Goal: Task Accomplishment & Management: Manage account settings

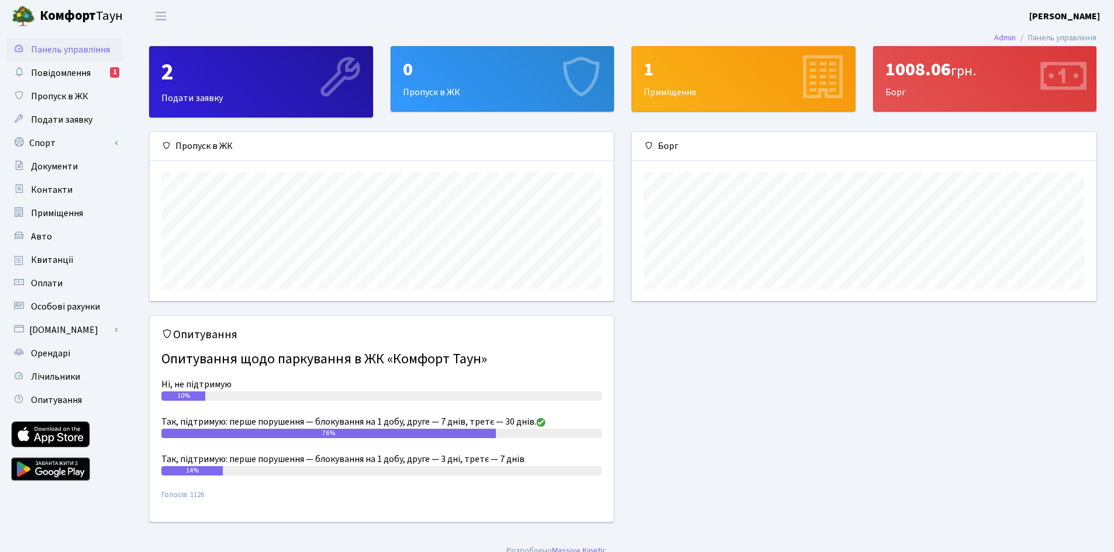
scroll to position [169, 464]
click at [1069, 16] on b "[PERSON_NAME]" at bounding box center [1064, 16] width 71 height 13
click at [1069, 32] on link "Мій обліковий запис" at bounding box center [1041, 36] width 116 height 18
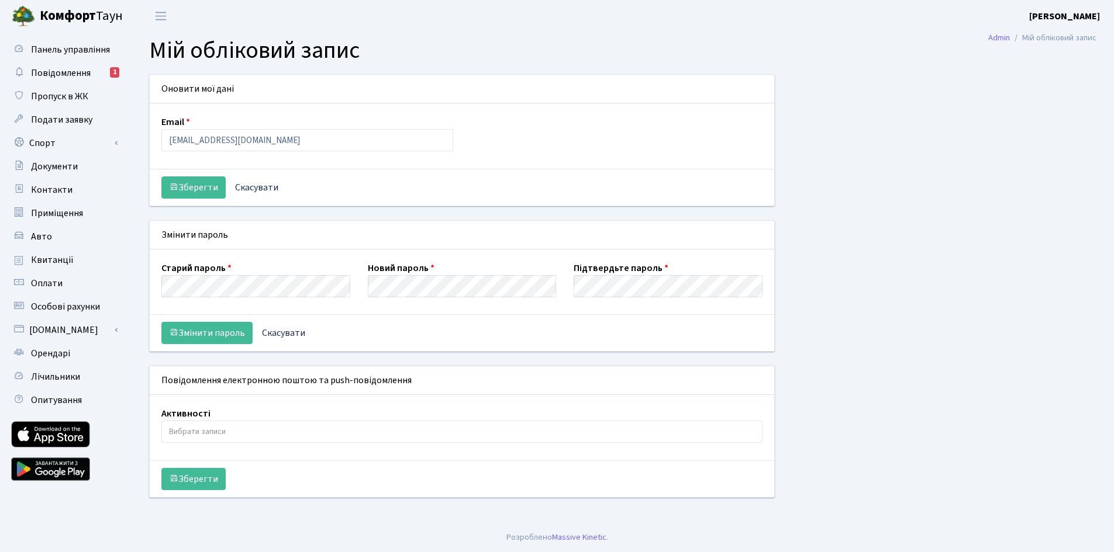
select select
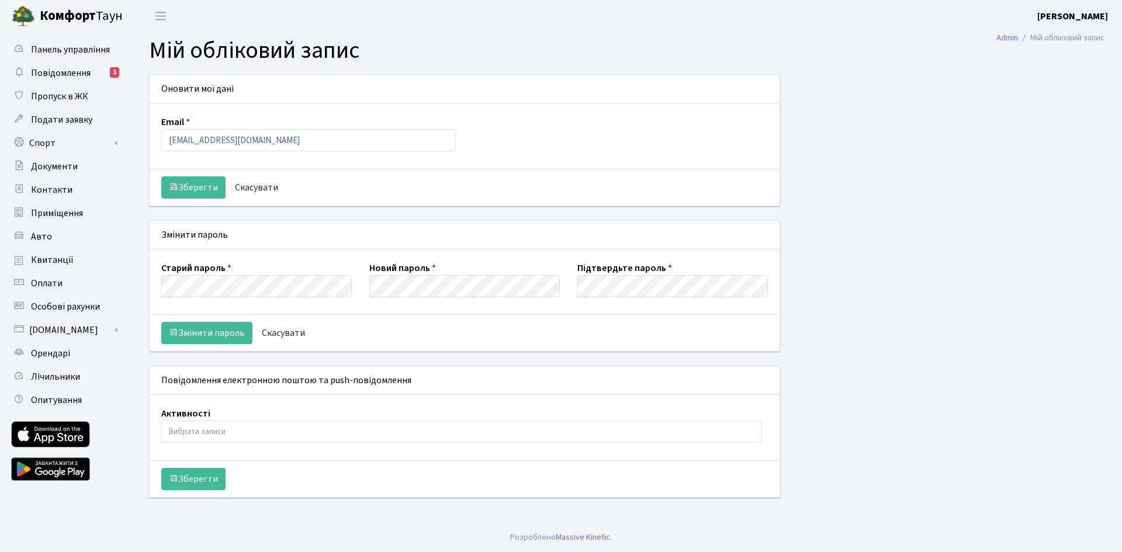
click at [502, 345] on div "Змінити пароль Скасувати" at bounding box center [465, 333] width 630 height 37
click at [236, 340] on button "Змінити пароль" at bounding box center [206, 333] width 91 height 22
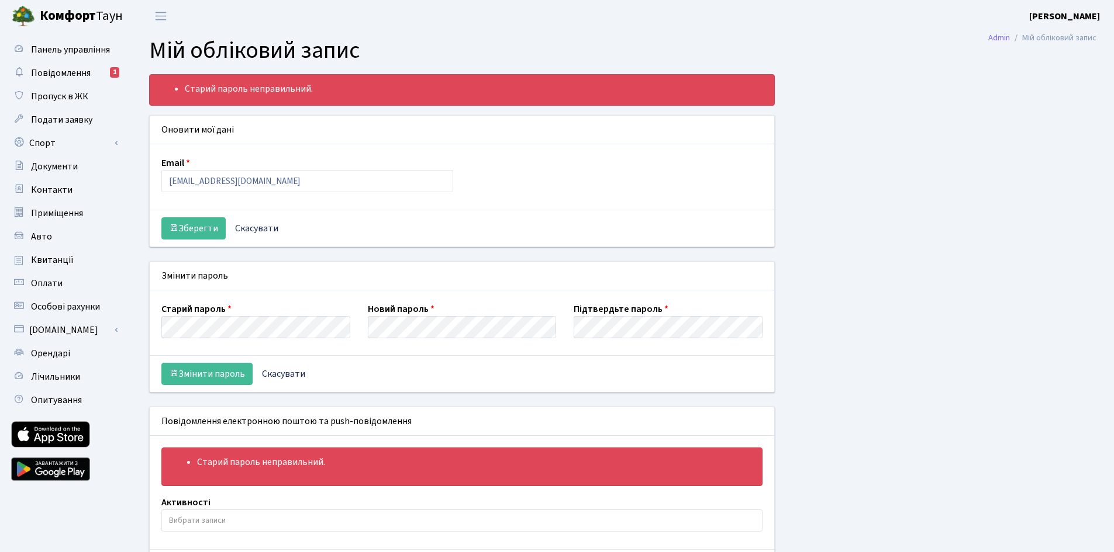
select select
click at [849, 203] on div "Старий пароль неправильний. Оновити мої дані Email 2700sobornoste@gmail.com Збе…" at bounding box center [622, 337] width 965 height 527
drag, startPoint x: 759, startPoint y: 361, endPoint x: 876, endPoint y: 261, distance: 153.8
click at [760, 361] on div "Змінити пароль Скасувати" at bounding box center [462, 373] width 624 height 37
click at [81, 329] on div "Панель управління Повідомлення 1 Пропуск в ЖК Подати заявку Спорт Бронювання Ск…" at bounding box center [557, 316] width 1114 height 569
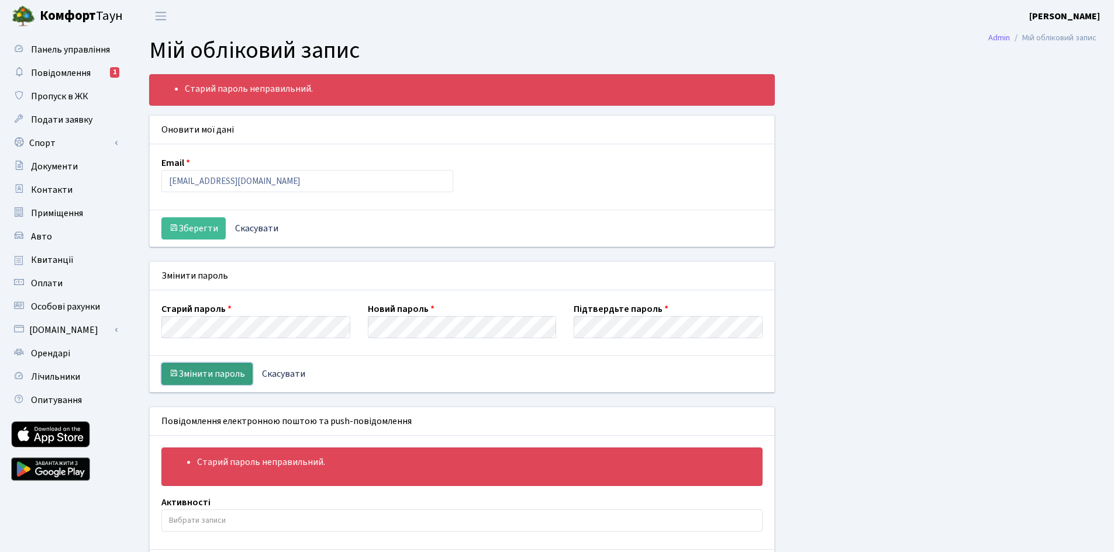
click at [189, 375] on button "Змінити пароль" at bounding box center [206, 374] width 91 height 22
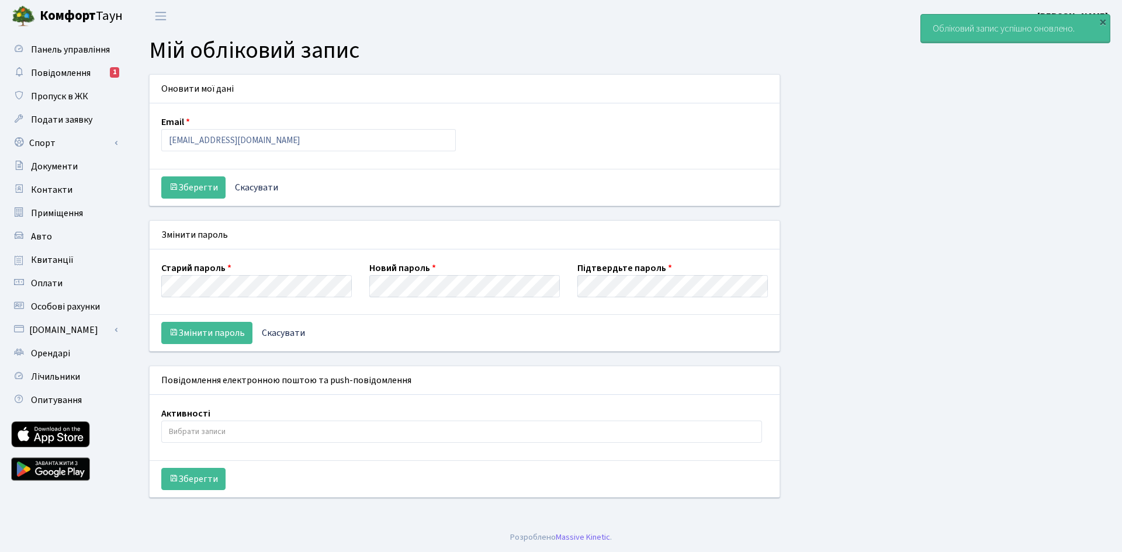
select select
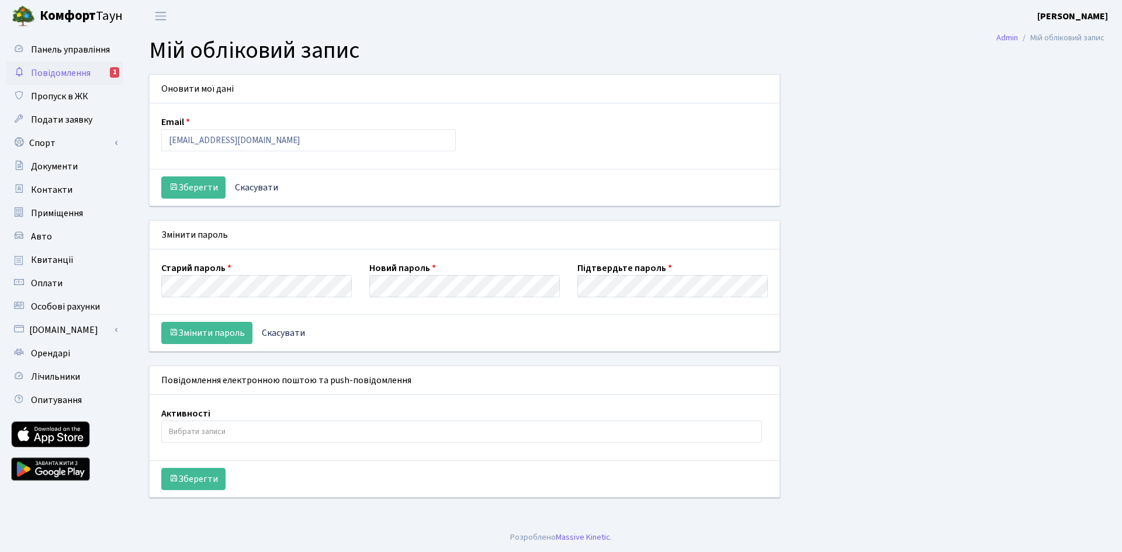
click at [46, 73] on span "Повідомлення" at bounding box center [61, 73] width 60 height 13
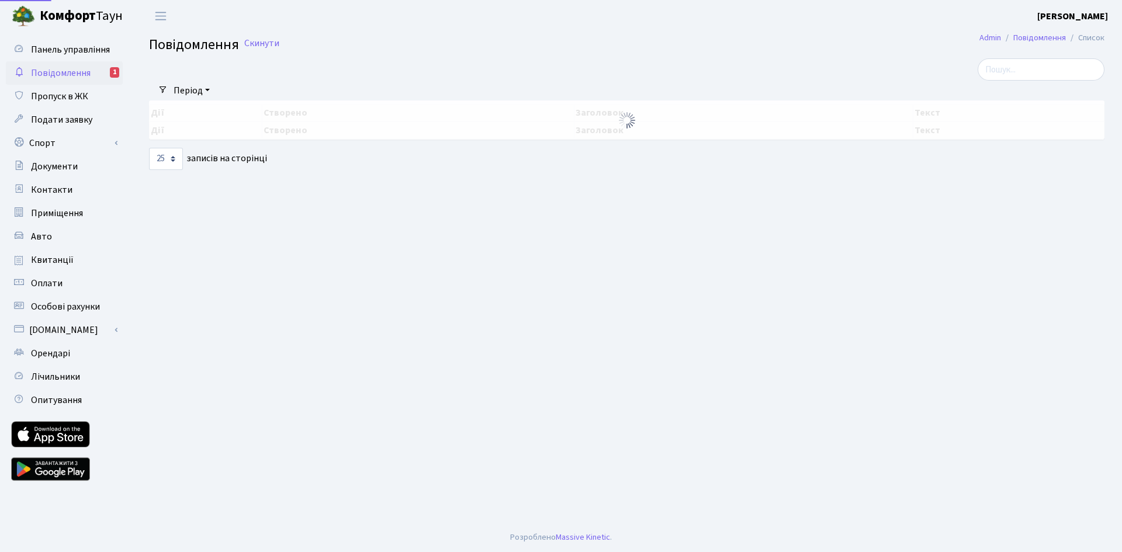
select select "25"
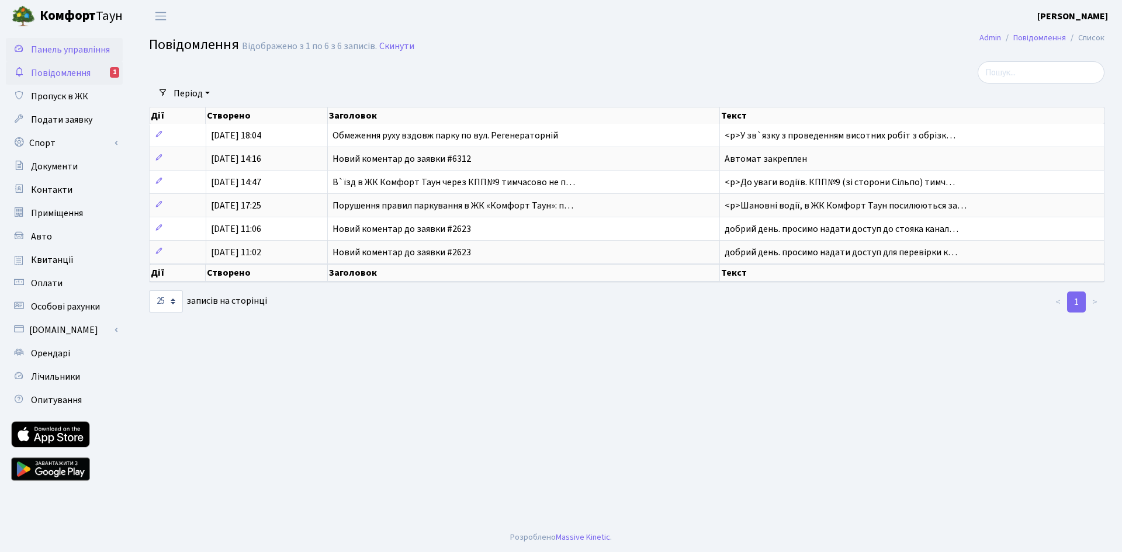
click at [56, 48] on span "Панель управління" at bounding box center [70, 49] width 79 height 13
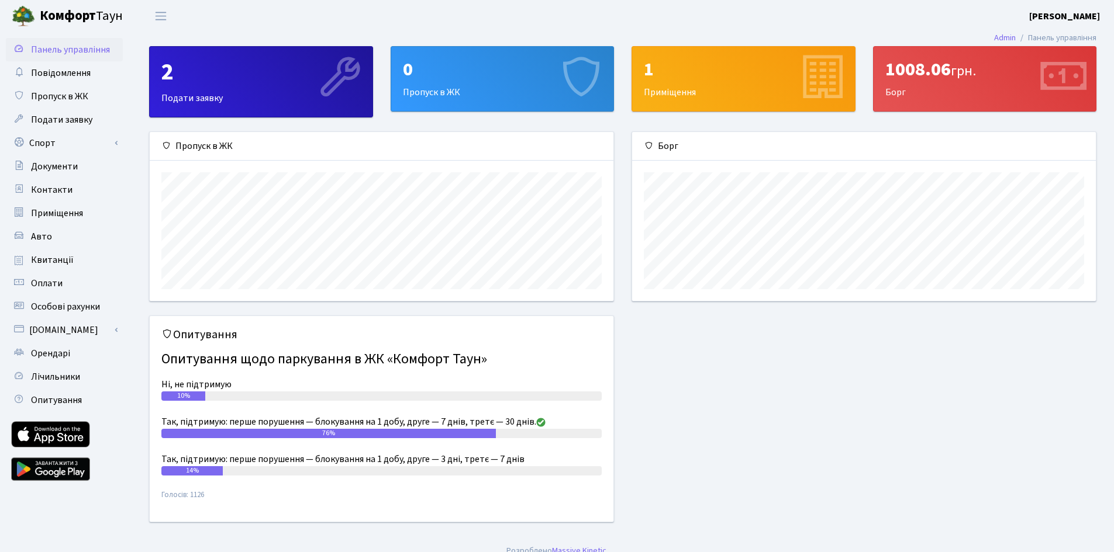
scroll to position [169, 464]
